Goal: Information Seeking & Learning: Learn about a topic

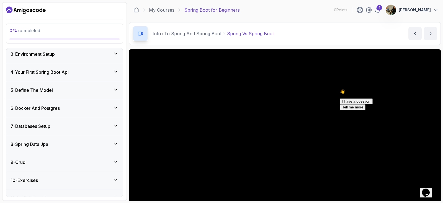
scroll to position [152, 0]
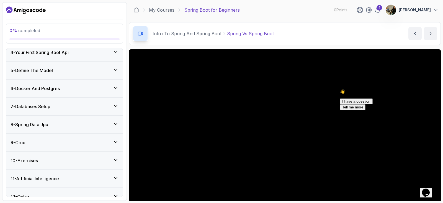
click at [61, 125] on div "8 - Spring Data Jpa" at bounding box center [65, 124] width 108 height 7
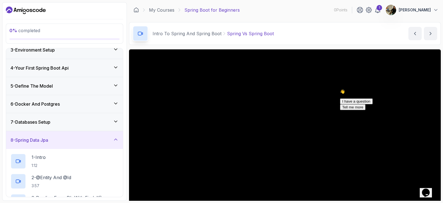
scroll to position [58, 0]
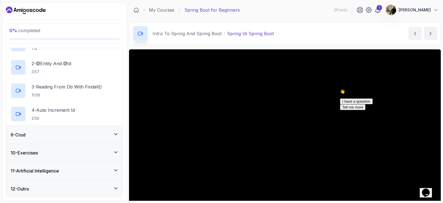
click at [29, 136] on div "9 - Crud" at bounding box center [65, 134] width 108 height 7
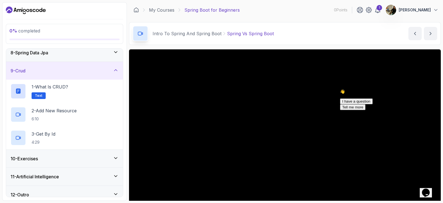
scroll to position [133, 0]
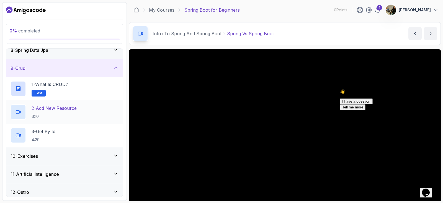
click at [53, 115] on p "6:10" at bounding box center [54, 117] width 45 height 6
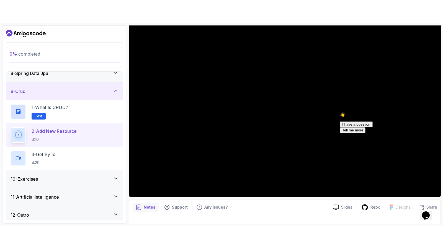
scroll to position [55, 0]
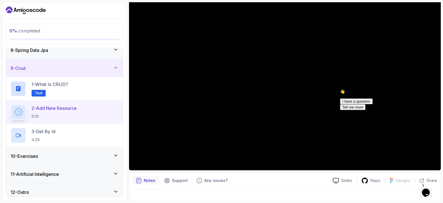
click at [423, 190] on div "Opens Chat This icon Opens the chat window." at bounding box center [426, 192] width 9 height 9
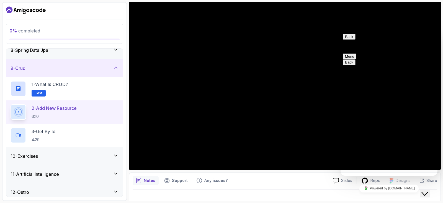
click at [424, 193] on button "Close Chat This icon closes the chat window." at bounding box center [425, 193] width 10 height 7
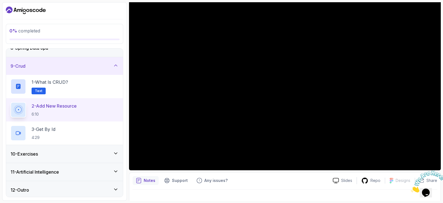
scroll to position [136, 0]
click at [98, 154] on div "10 - Exercises" at bounding box center [65, 153] width 108 height 7
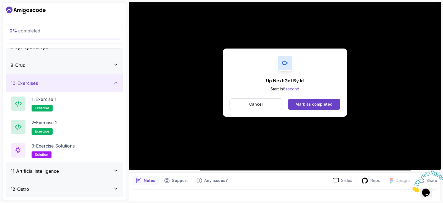
click at [111, 80] on div "10 - Exercises" at bounding box center [65, 83] width 108 height 7
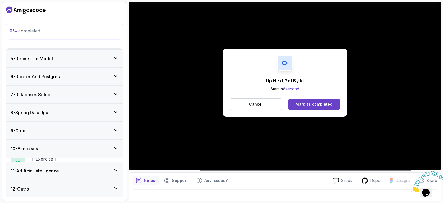
scroll to position [67, 0]
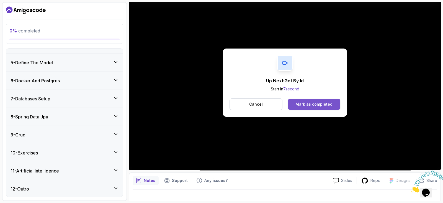
click at [320, 102] on div "Mark as completed" at bounding box center [314, 104] width 37 height 6
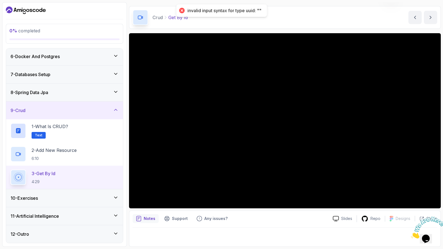
scroll to position [16, 0]
